Goal: Information Seeking & Learning: Learn about a topic

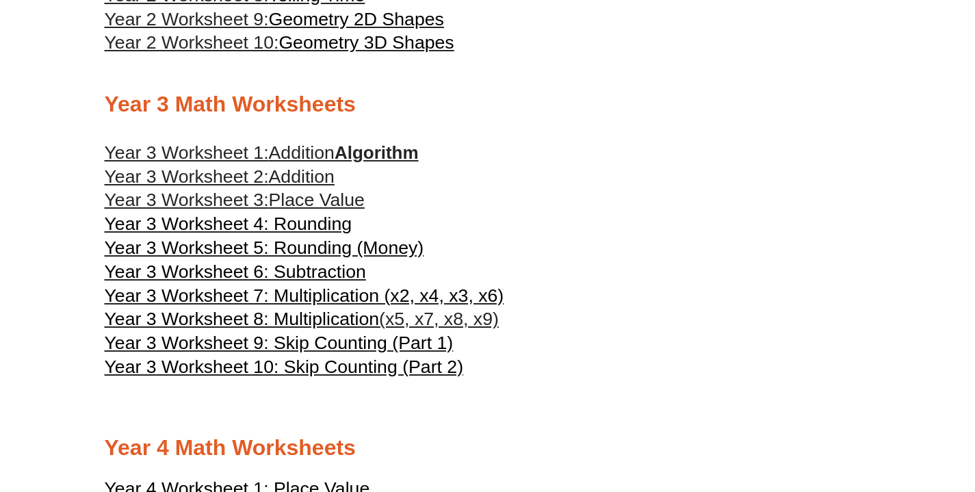
scroll to position [1316, 0]
click at [296, 209] on span "Place Value" at bounding box center [317, 199] width 96 height 21
click at [286, 233] on span "Year 3 Worksheet 4: Rounding" at bounding box center [229, 223] width 248 height 21
click at [295, 162] on span "Addition" at bounding box center [302, 152] width 66 height 21
click at [285, 186] on span "Addition" at bounding box center [302, 176] width 66 height 21
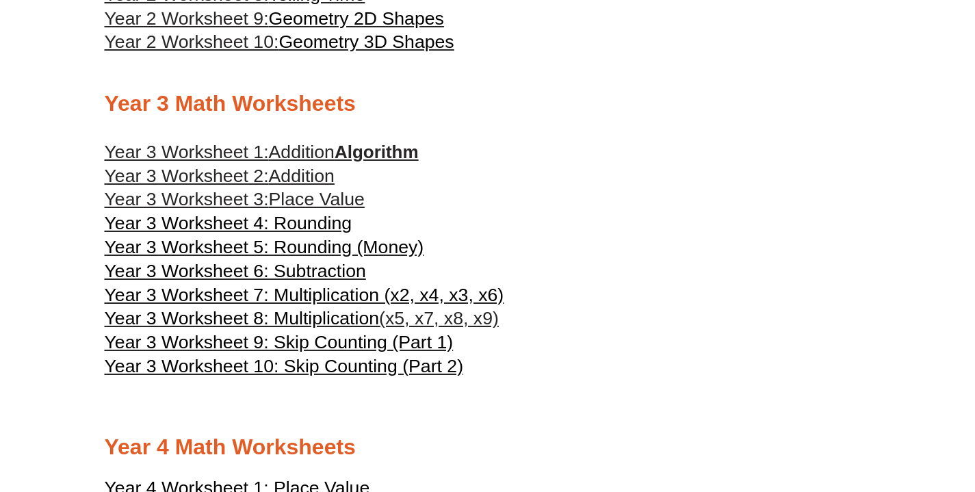
click at [274, 257] on span "Year 3 Worksheet 5: Rounding (Money)" at bounding box center [265, 247] width 320 height 21
click at [283, 281] on span "Year 3 Worksheet 6: Subtraction" at bounding box center [235, 271] width 261 height 21
click at [311, 305] on span "Year 3 Worksheet 7: Multiplication (x2, x4, x3, x6)" at bounding box center [305, 295] width 400 height 21
click at [291, 328] on span "Year 3 Worksheet 8: Multiplication" at bounding box center [242, 318] width 275 height 21
click at [314, 352] on span "Year 3 Worksheet 9: Skip Counting (Part 1)" at bounding box center [279, 342] width 349 height 21
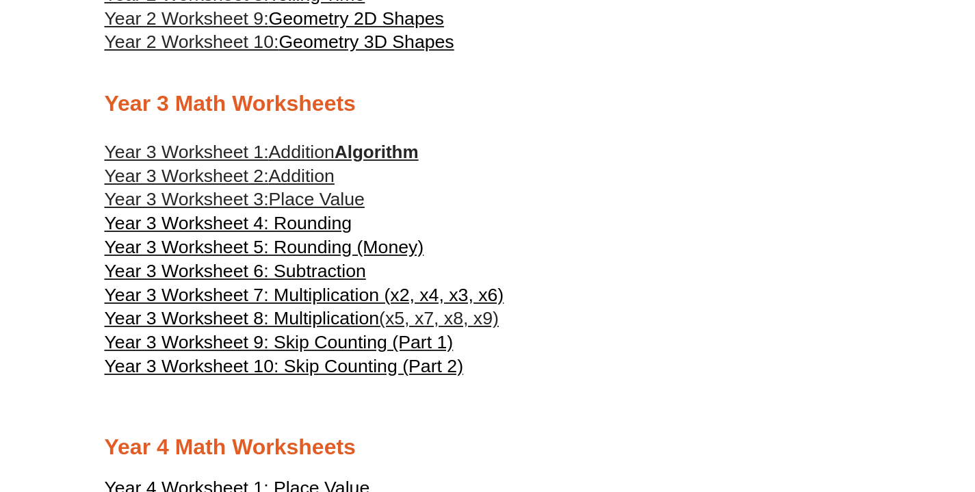
click at [333, 376] on span "Year 3 Worksheet 10: Skip Counting (Part 2)" at bounding box center [284, 366] width 359 height 21
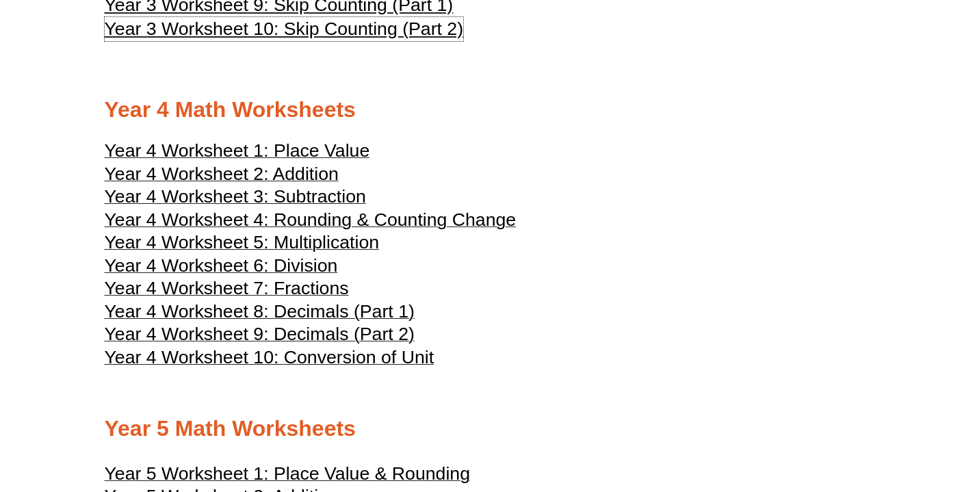
scroll to position [1660, 0]
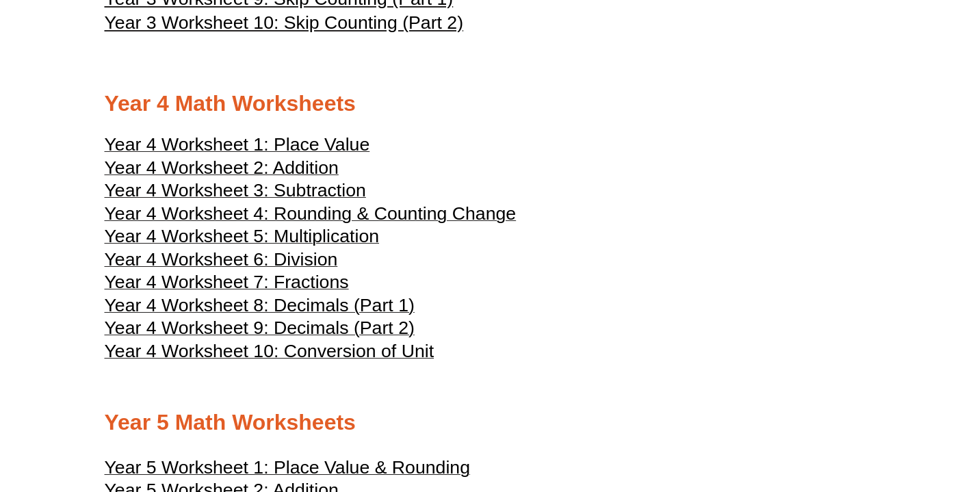
click at [320, 155] on span "Year 4 Worksheet 1: Place Value" at bounding box center [237, 144] width 265 height 21
click at [311, 178] on span "Year 4 Worksheet 2: Addition" at bounding box center [222, 167] width 234 height 21
click at [273, 200] on span "Year 4 Worksheet 3: Subtraction" at bounding box center [235, 190] width 261 height 21
click at [309, 224] on span "Year 4 Worksheet 4: Rounding & Counting Change" at bounding box center [311, 213] width 412 height 21
click at [317, 246] on span "Year 4 Worksheet 5: Multiplication" at bounding box center [242, 236] width 275 height 21
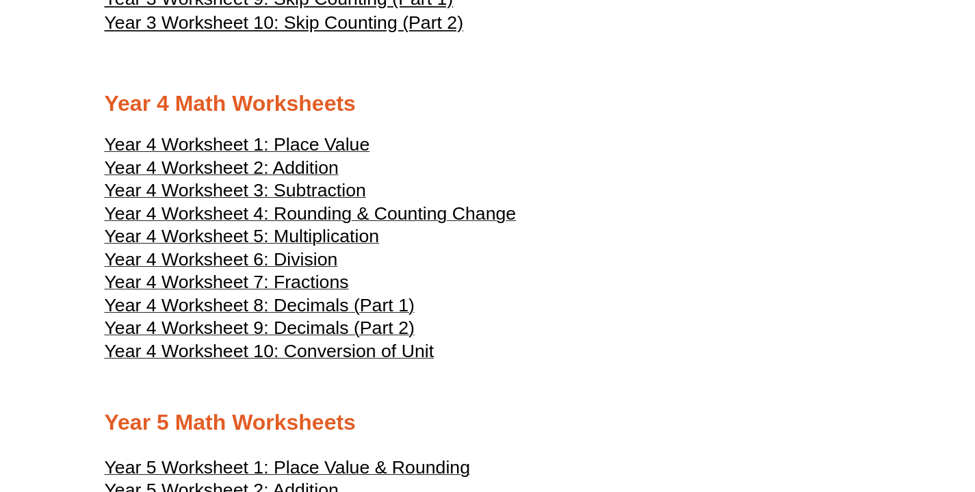
click at [302, 270] on span "Year 4 Worksheet 6: Division" at bounding box center [221, 259] width 233 height 21
click at [300, 292] on span "Year 4 Worksheet 7: Fractions" at bounding box center [227, 282] width 244 height 21
click at [277, 315] on span "Year 4 Worksheet 8: Decimals (Part 1)" at bounding box center [260, 305] width 310 height 21
click at [274, 338] on span "Year 4 Worksheet 9: Decimals (Part 2)" at bounding box center [260, 327] width 310 height 21
click at [307, 361] on span "Year 4 Worksheet 10: Conversion of Unit" at bounding box center [270, 351] width 330 height 21
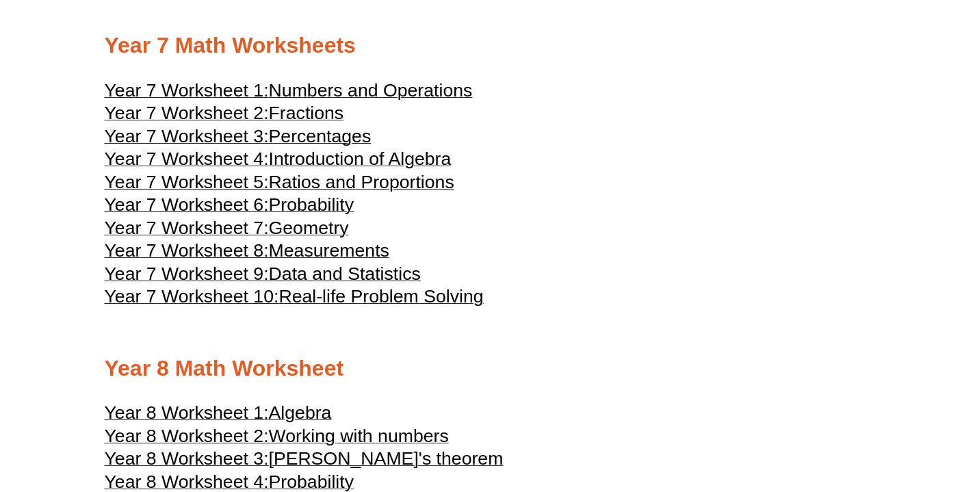
scroll to position [3285, 0]
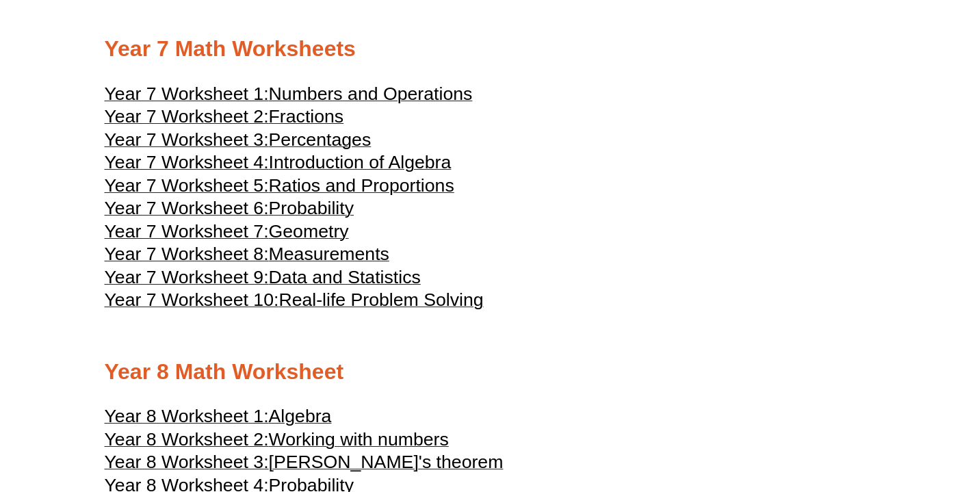
click at [269, 104] on span "Year 7 Worksheet 1:" at bounding box center [187, 93] width 164 height 21
click at [327, 127] on span "Fractions" at bounding box center [306, 116] width 75 height 21
click at [326, 150] on span "Percentages" at bounding box center [320, 139] width 103 height 21
click at [307, 172] on span "Introduction of Algebra" at bounding box center [360, 162] width 183 height 21
click at [343, 196] on span "Ratios and Proportions" at bounding box center [361, 185] width 185 height 21
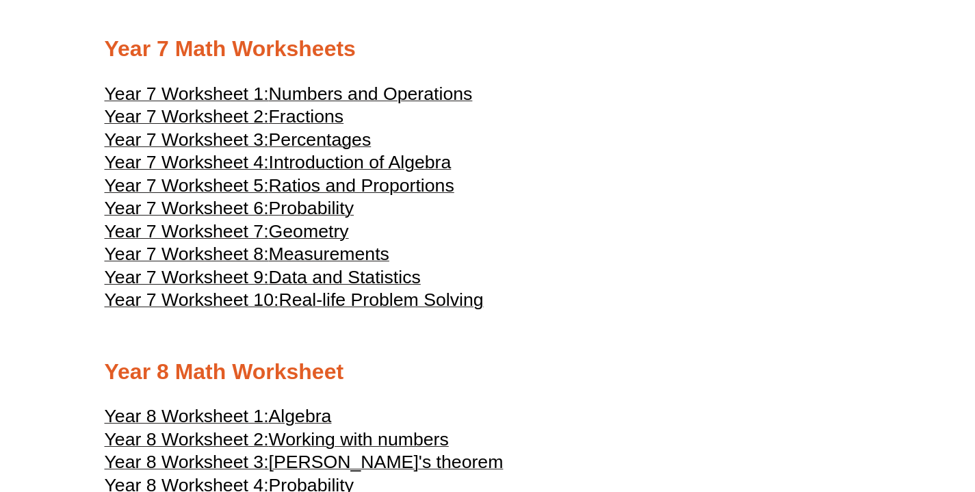
click at [278, 218] on span "Probability" at bounding box center [311, 208] width 85 height 21
click at [303, 242] on span "Geometry" at bounding box center [309, 231] width 80 height 21
click at [333, 264] on span "Measurements" at bounding box center [329, 254] width 120 height 21
click at [355, 287] on span "Data and Statistics" at bounding box center [345, 277] width 152 height 21
click at [326, 310] on span "Real-life Problem Solving" at bounding box center [380, 299] width 205 height 21
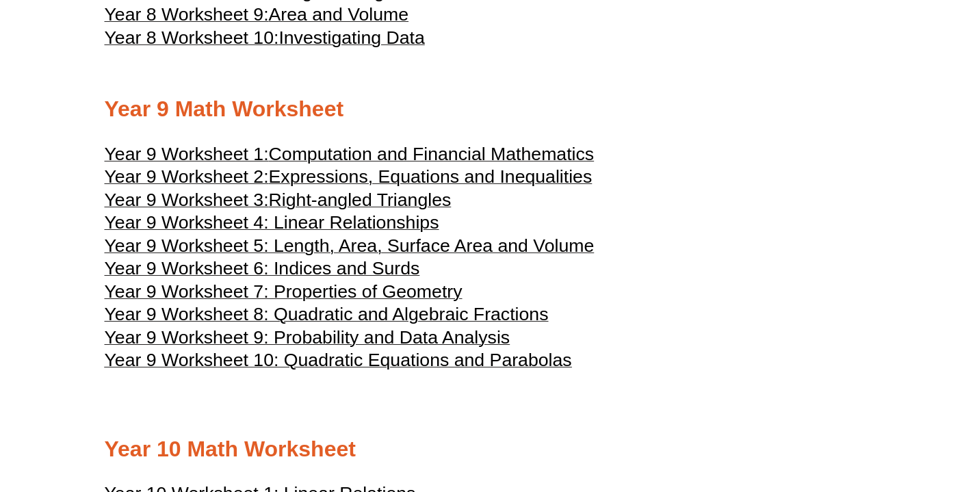
scroll to position [3864, 0]
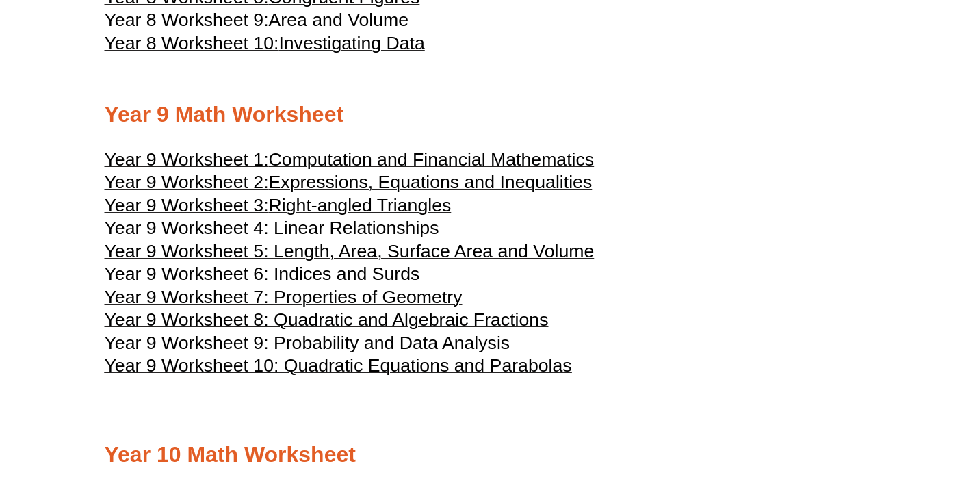
click at [382, 216] on span "Right-angled Triangles" at bounding box center [360, 205] width 183 height 21
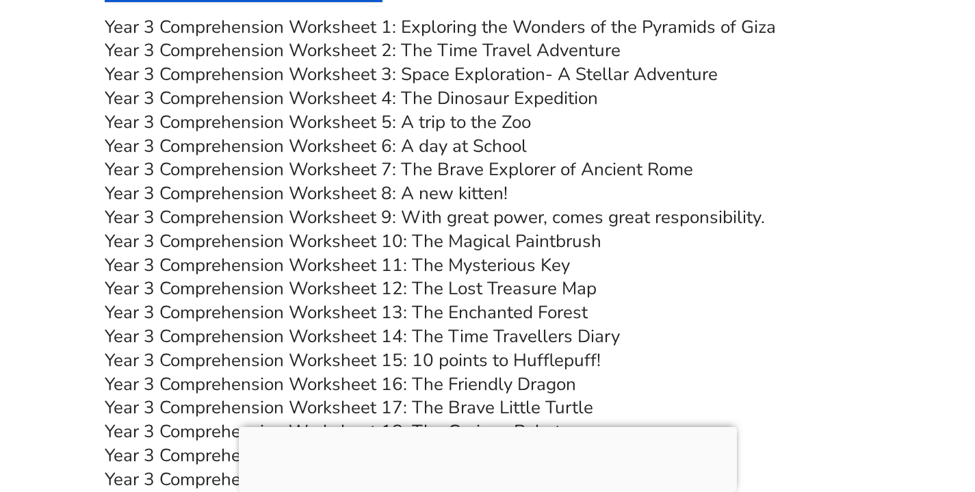
scroll to position [4598, 0]
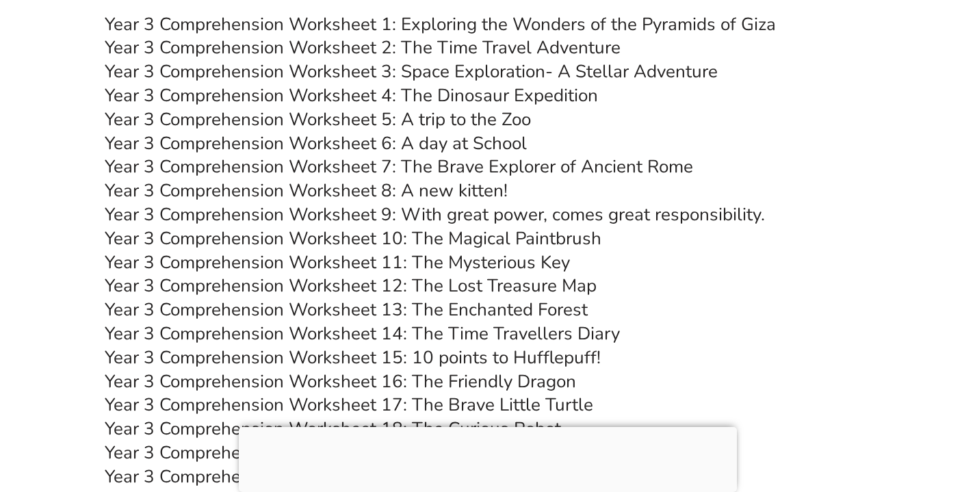
click at [484, 21] on link "Year 3 Comprehension Worksheet 1: Exploring the Wonders of the Pyramids of Giza" at bounding box center [440, 24] width 671 height 24
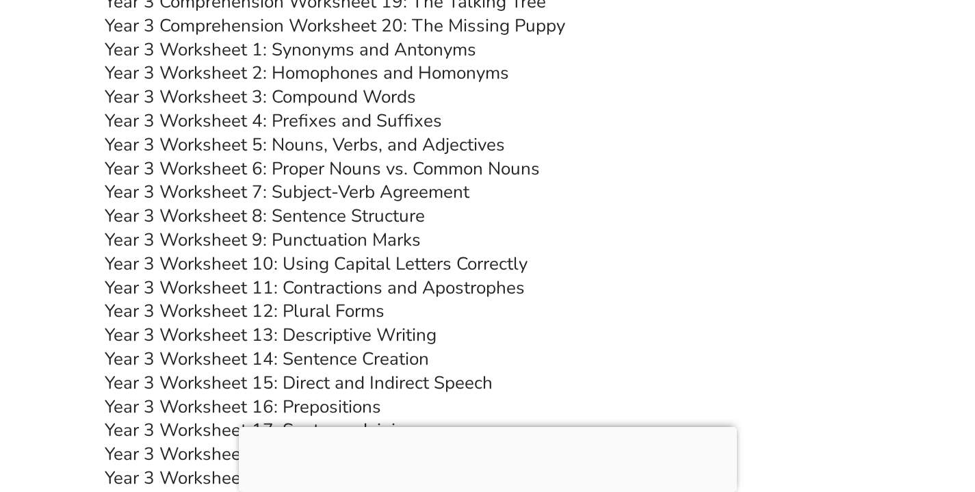
scroll to position [5048, 0]
click at [365, 49] on link "Year 3 Worksheet 1: Synonyms and Antonyms" at bounding box center [291, 50] width 372 height 24
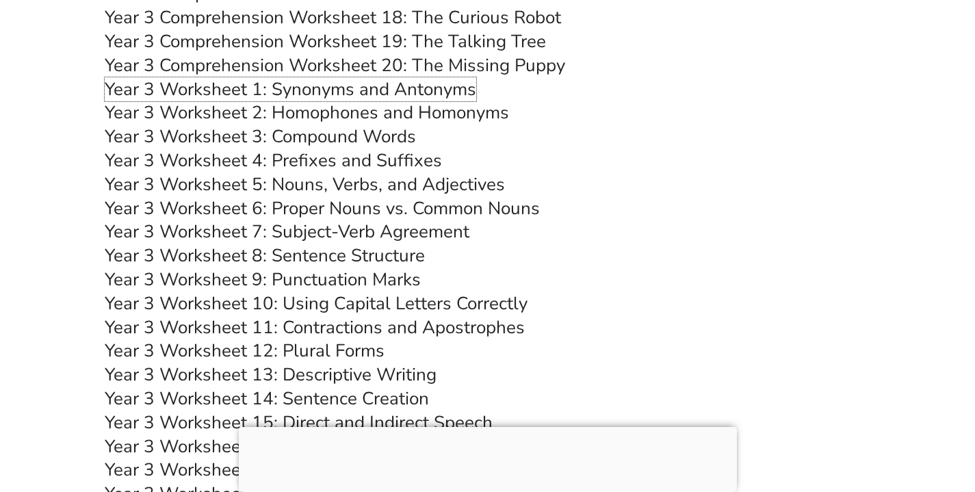
scroll to position [5007, 0]
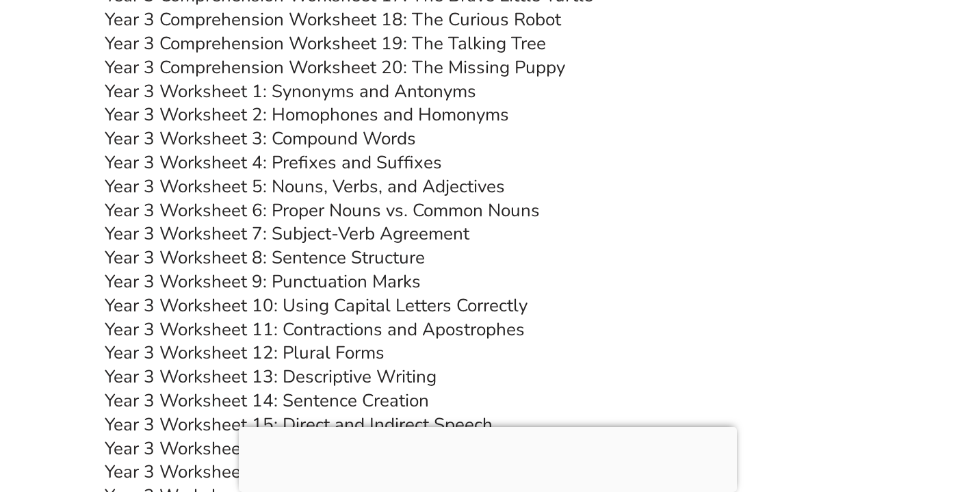
click at [390, 113] on link "Year 3 Worksheet 2: Homophones and Homonyms" at bounding box center [307, 115] width 404 height 24
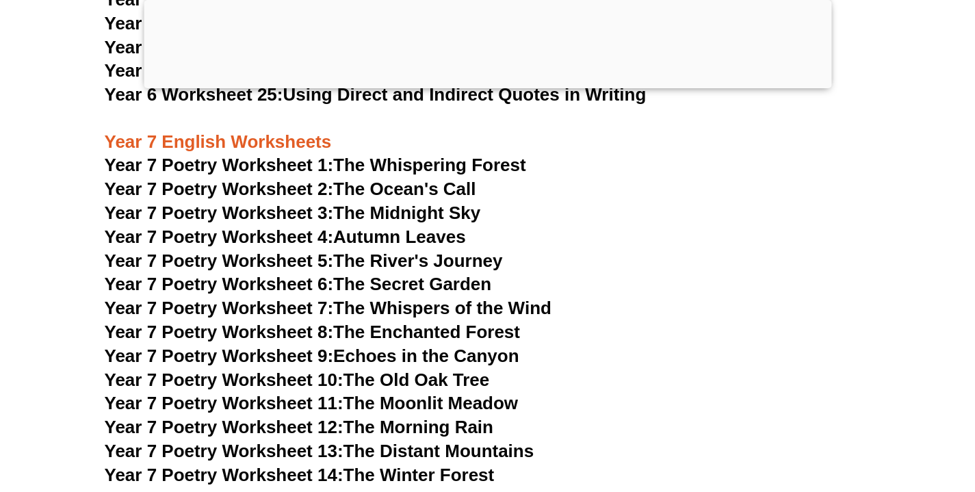
scroll to position [8680, 0]
click at [363, 155] on link "Year 7 Poetry Worksheet 1: The Whispering Forest" at bounding box center [315, 165] width 421 height 21
click at [421, 179] on link "Year 7 Poetry Worksheet 2: The Ocean's Call" at bounding box center [291, 189] width 372 height 21
click at [389, 203] on link "Year 7 Poetry Worksheet 3: The Midnight Sky" at bounding box center [293, 213] width 376 height 21
click at [356, 346] on link "Year 7 Poetry Worksheet 9: Echoes in the Canyon" at bounding box center [312, 356] width 415 height 21
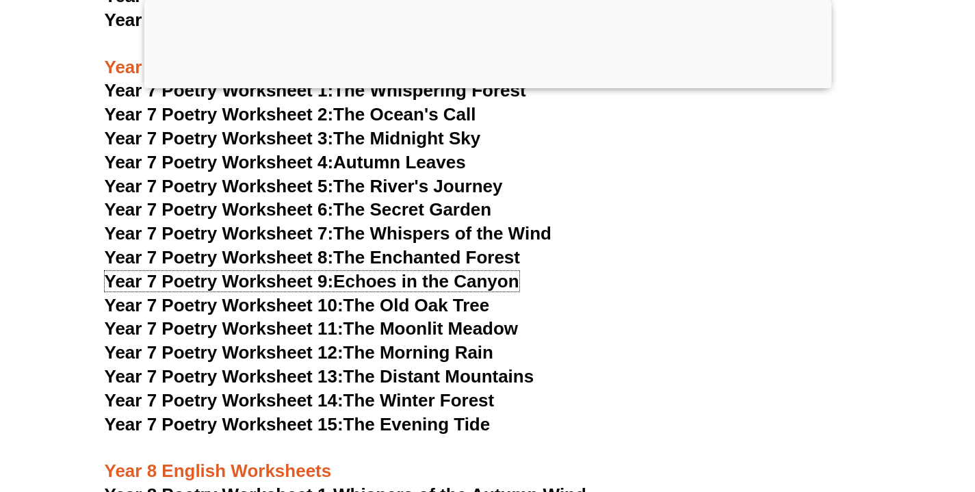
scroll to position [8703, 0]
